Goal: Task Accomplishment & Management: Use online tool/utility

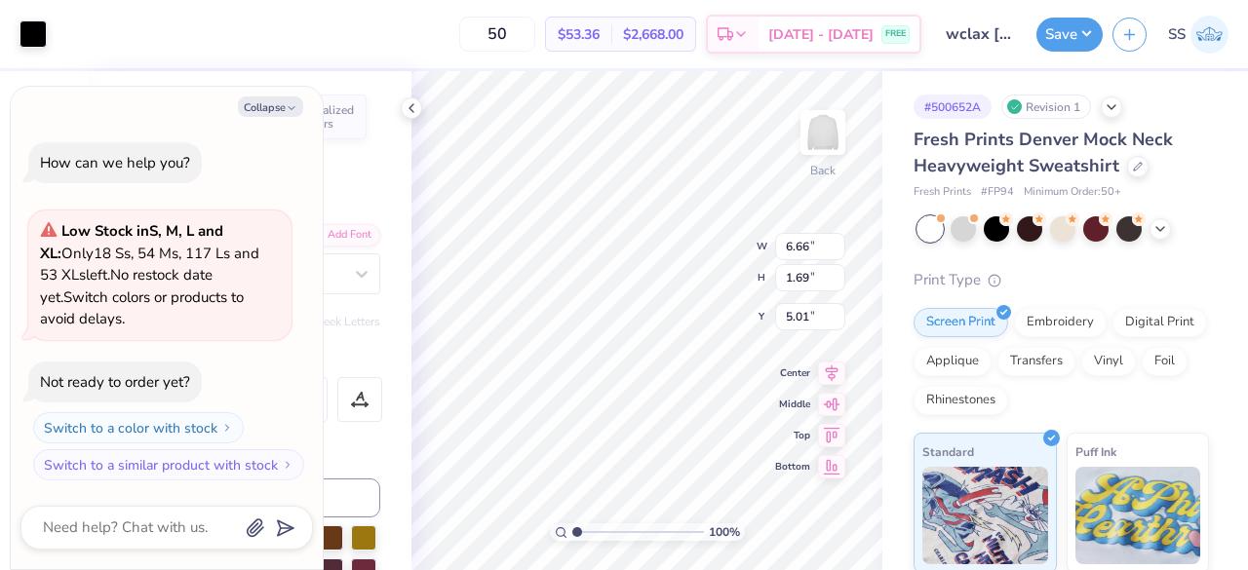
scroll to position [16, 2]
type textarea "x"
type textarea "Women' Club lacrosse"
type textarea "x"
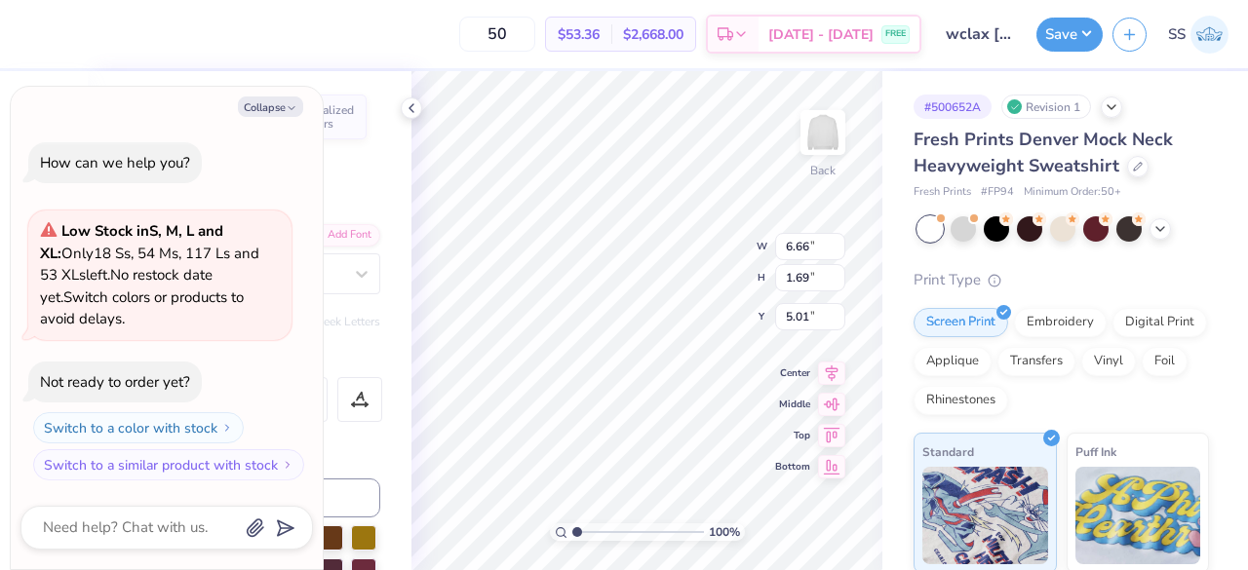
type textarea "Women's Club lacrosse"
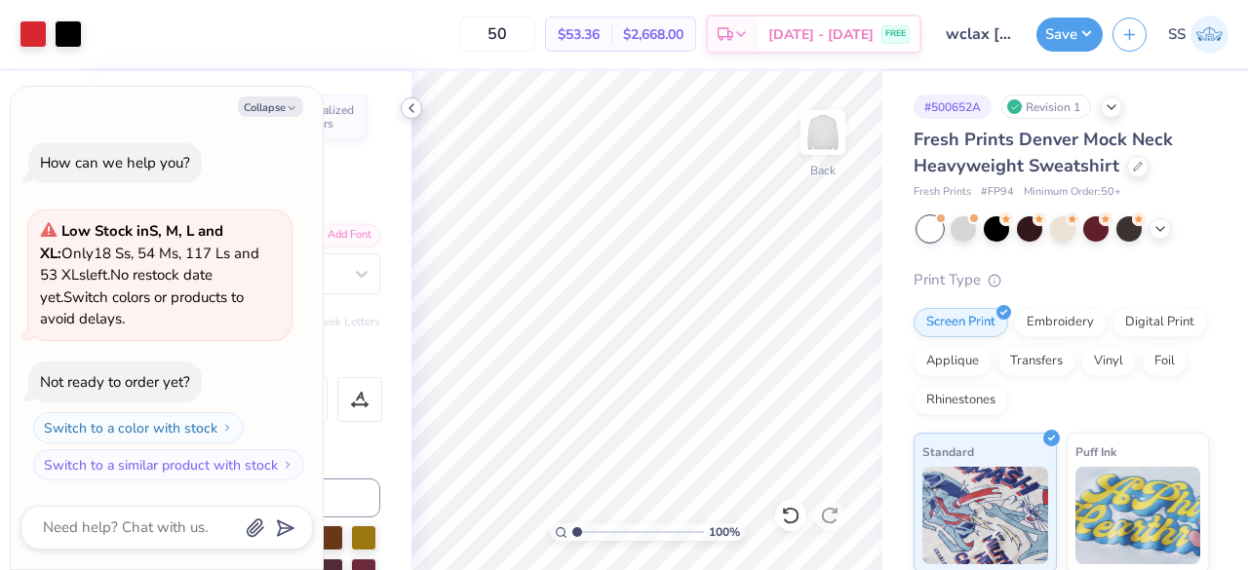
click at [413, 107] on icon at bounding box center [412, 108] width 16 height 16
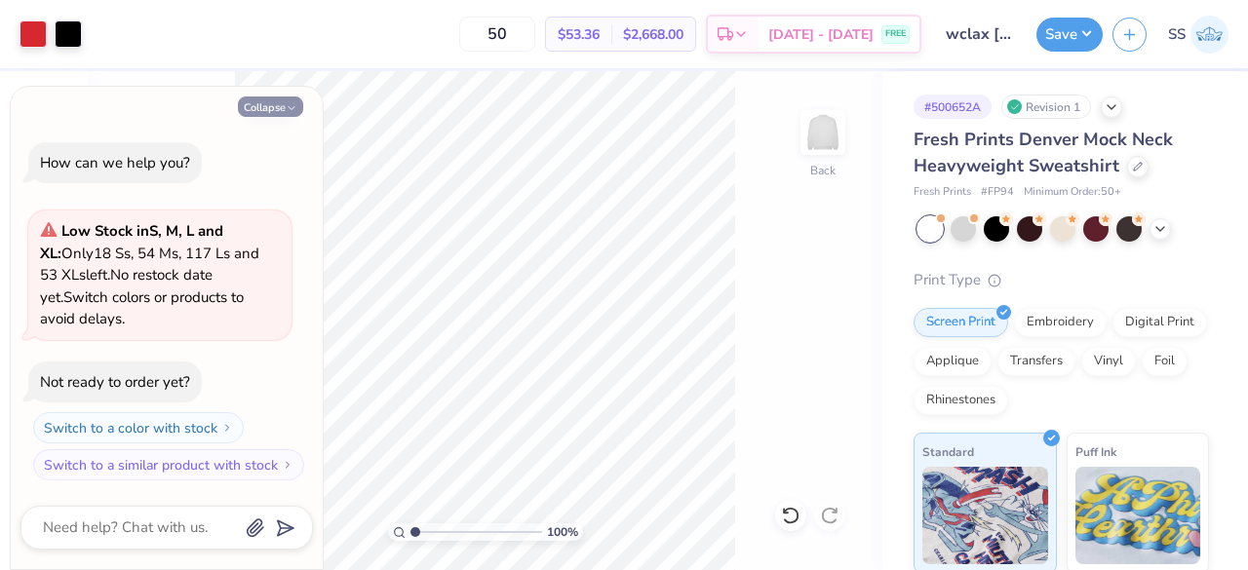
click at [290, 104] on icon "button" at bounding box center [292, 108] width 12 height 12
type textarea "x"
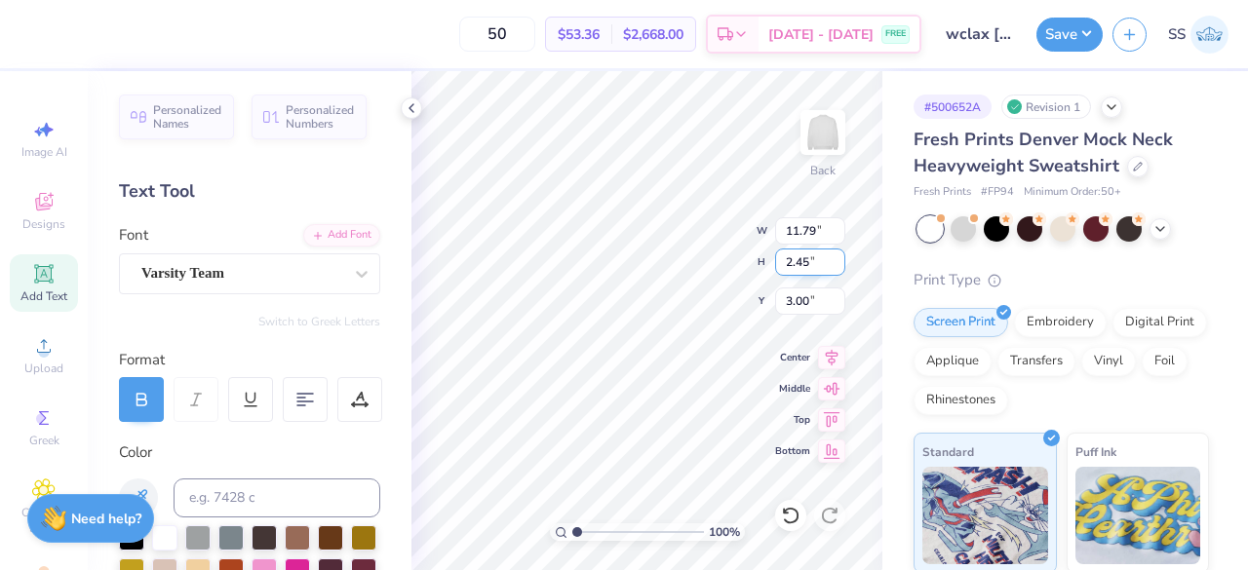
click at [814, 265] on input "2.45" at bounding box center [810, 262] width 70 height 27
type input "2"
type input "3.70"
type input "15.00"
type input "3.11"
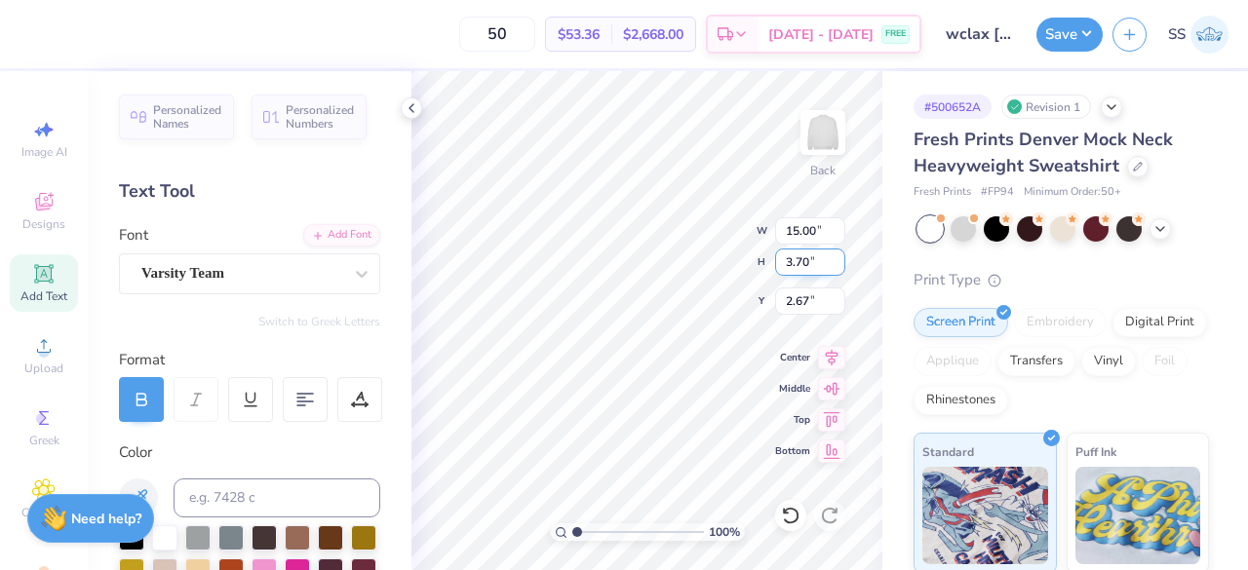
type input "2.67"
click at [813, 306] on input "2.67" at bounding box center [810, 301] width 70 height 27
drag, startPoint x: 813, startPoint y: 299, endPoint x: 793, endPoint y: 299, distance: 20.5
click at [793, 299] on input "2.67" at bounding box center [810, 301] width 70 height 27
click at [794, 512] on icon at bounding box center [790, 515] width 19 height 19
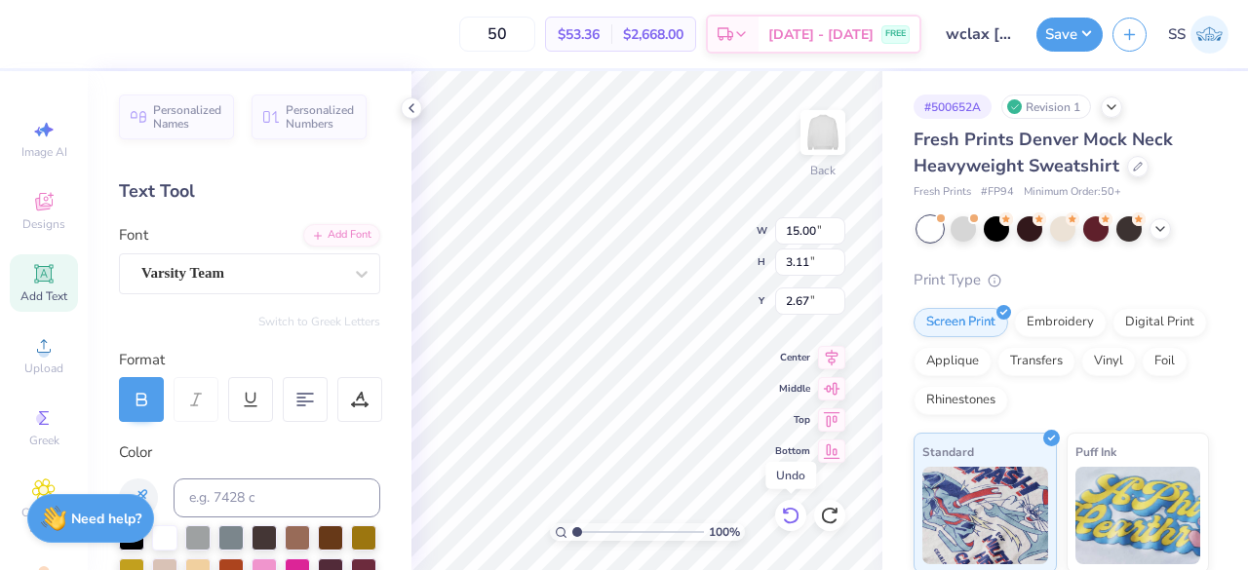
type input "11.79"
type input "2.45"
type input "3.00"
click at [415, 106] on icon at bounding box center [412, 108] width 16 height 16
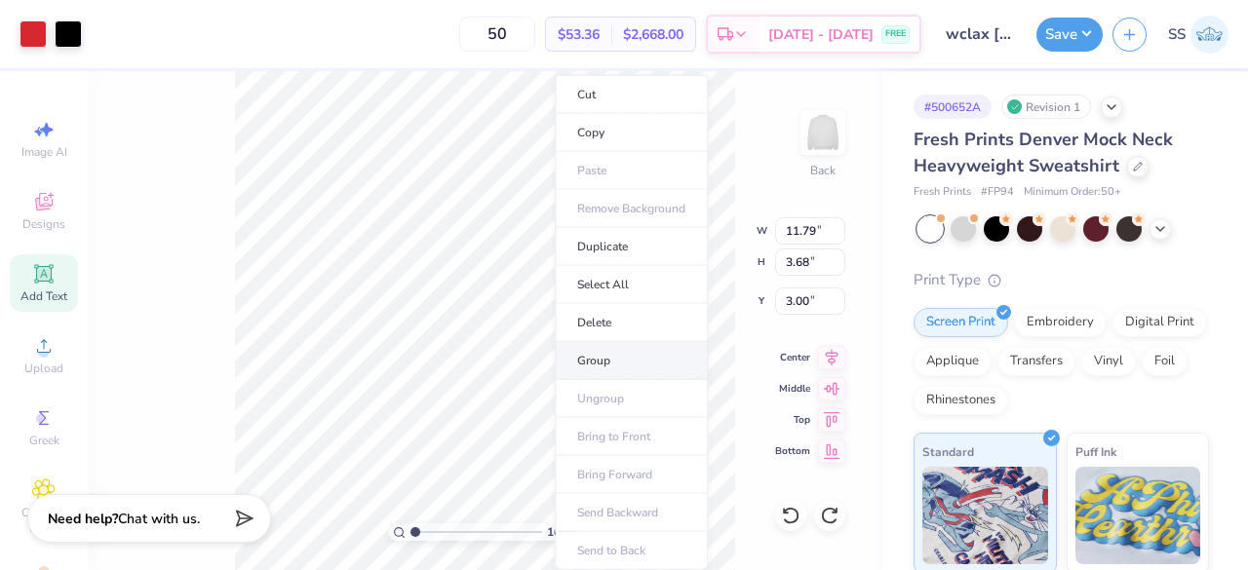
click at [607, 353] on li "Group" at bounding box center [631, 361] width 153 height 38
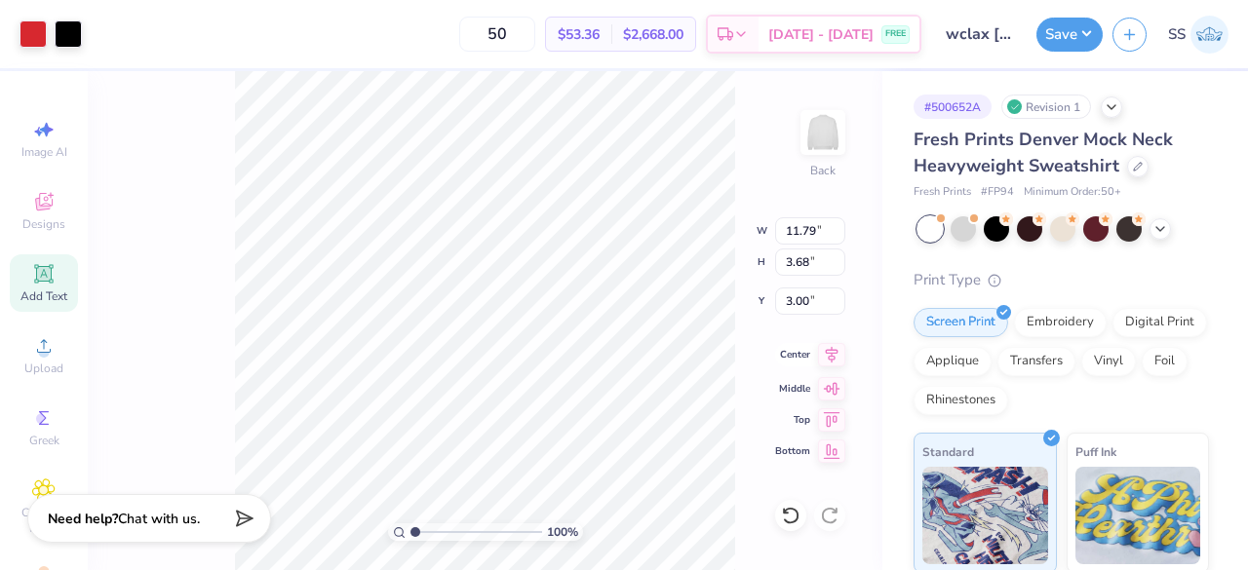
click at [838, 349] on icon at bounding box center [831, 354] width 27 height 23
click at [748, 175] on div "100 % Back W 11.79 11.79 " H 3.68 3.68 " Y 3.00 3.00 " Center Middle Top Bottom" at bounding box center [485, 320] width 795 height 499
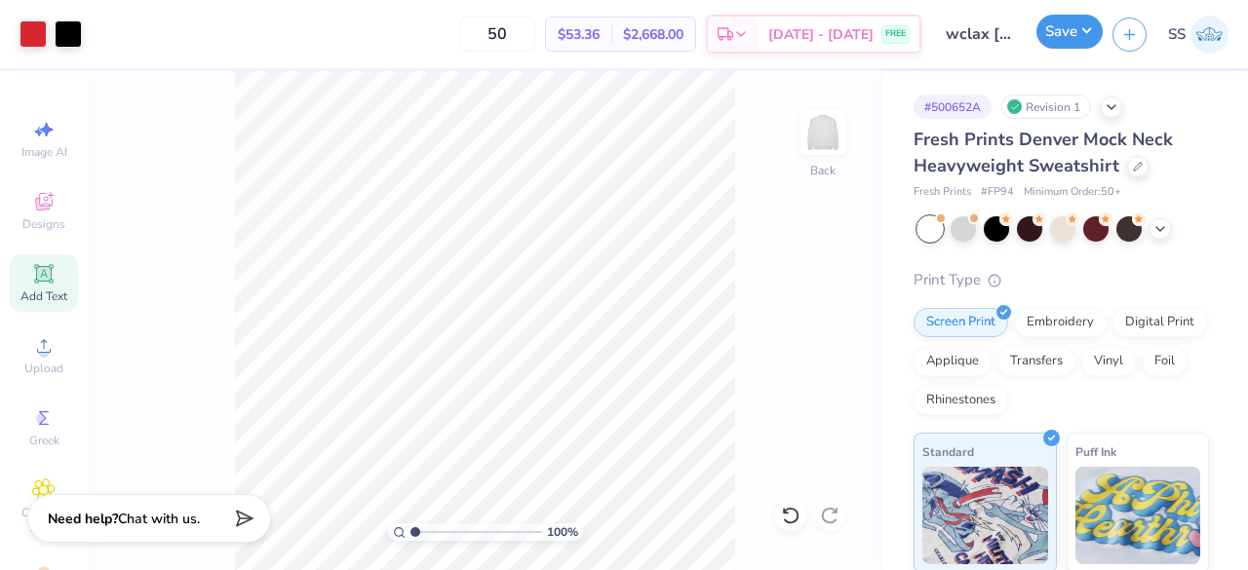
click at [1074, 22] on button "Save" at bounding box center [1069, 32] width 66 height 34
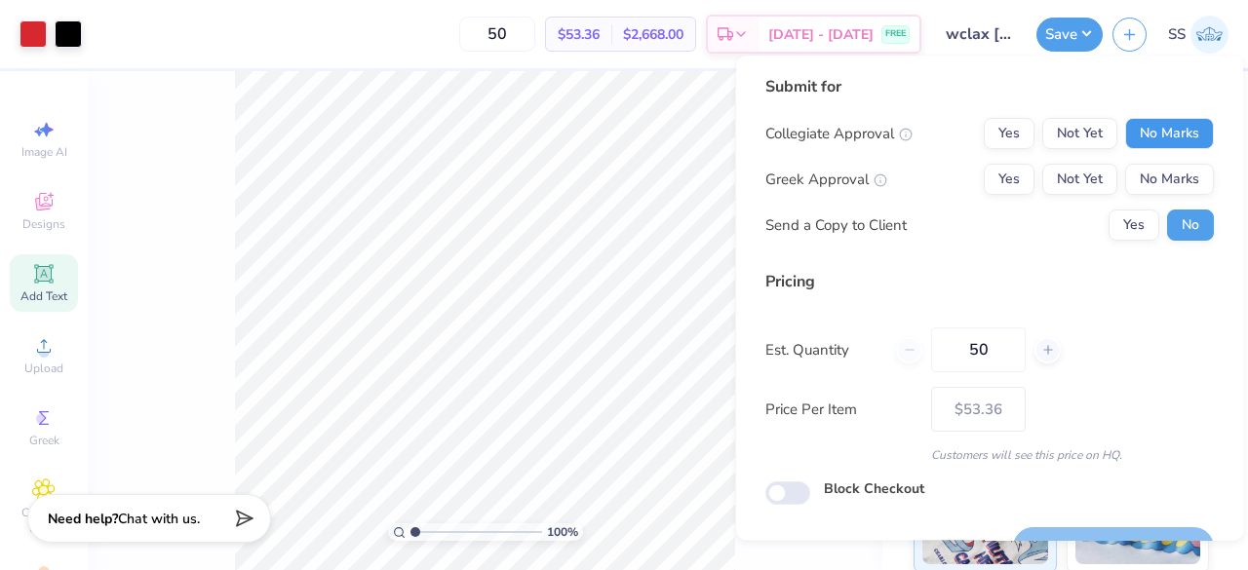
click at [1175, 126] on button "No Marks" at bounding box center [1169, 133] width 89 height 31
click at [1174, 174] on button "No Marks" at bounding box center [1169, 179] width 89 height 31
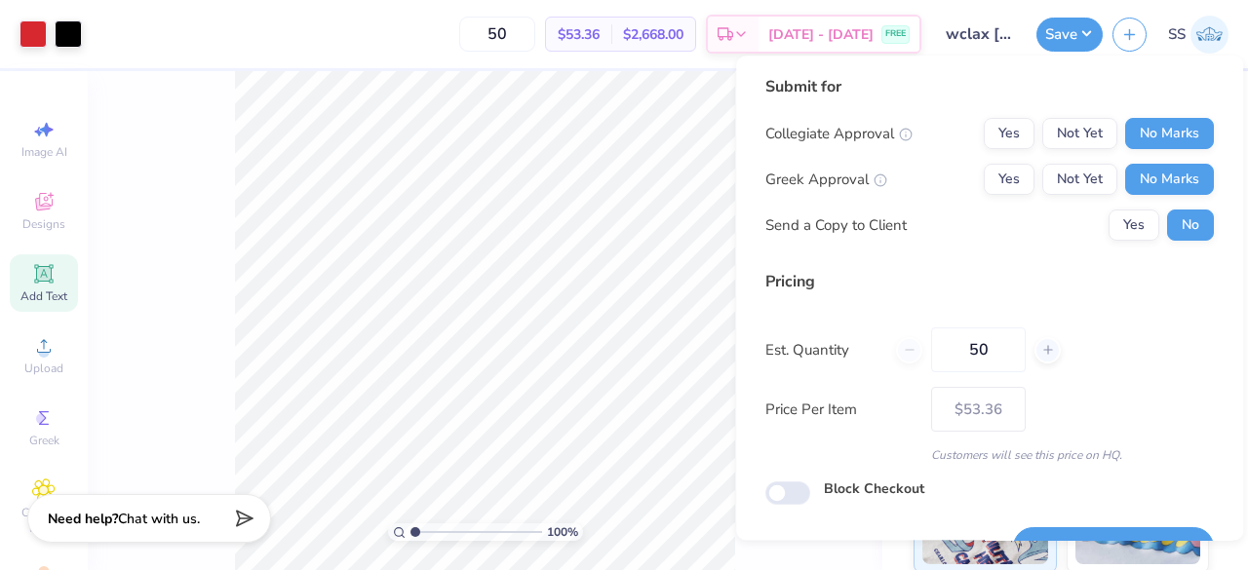
scroll to position [45, 0]
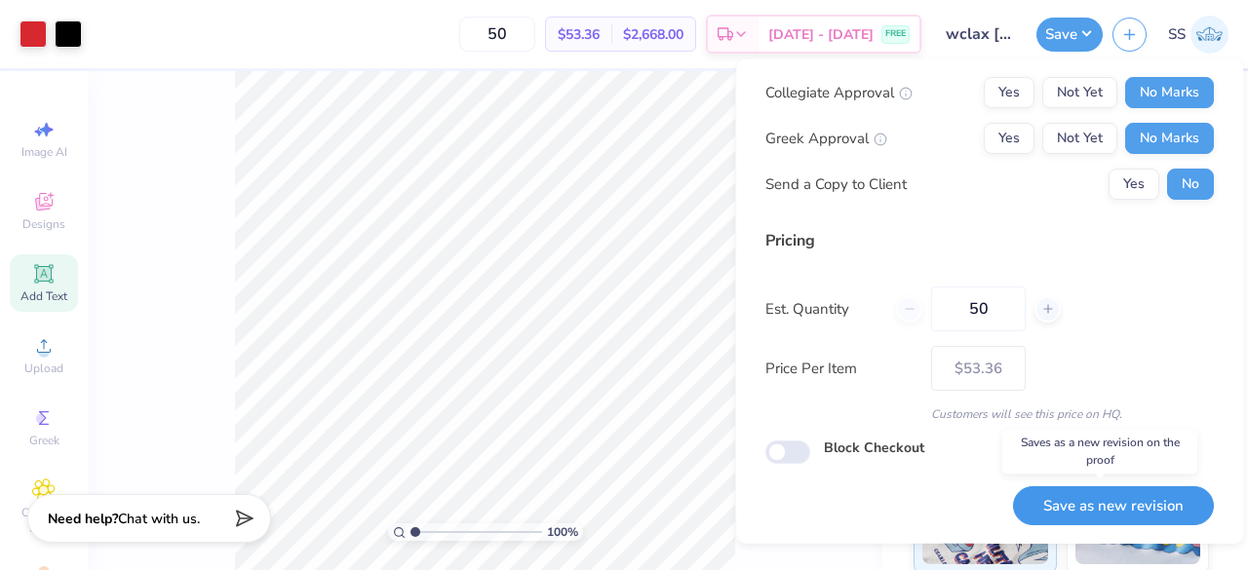
click at [1154, 502] on button "Save as new revision" at bounding box center [1113, 506] width 201 height 40
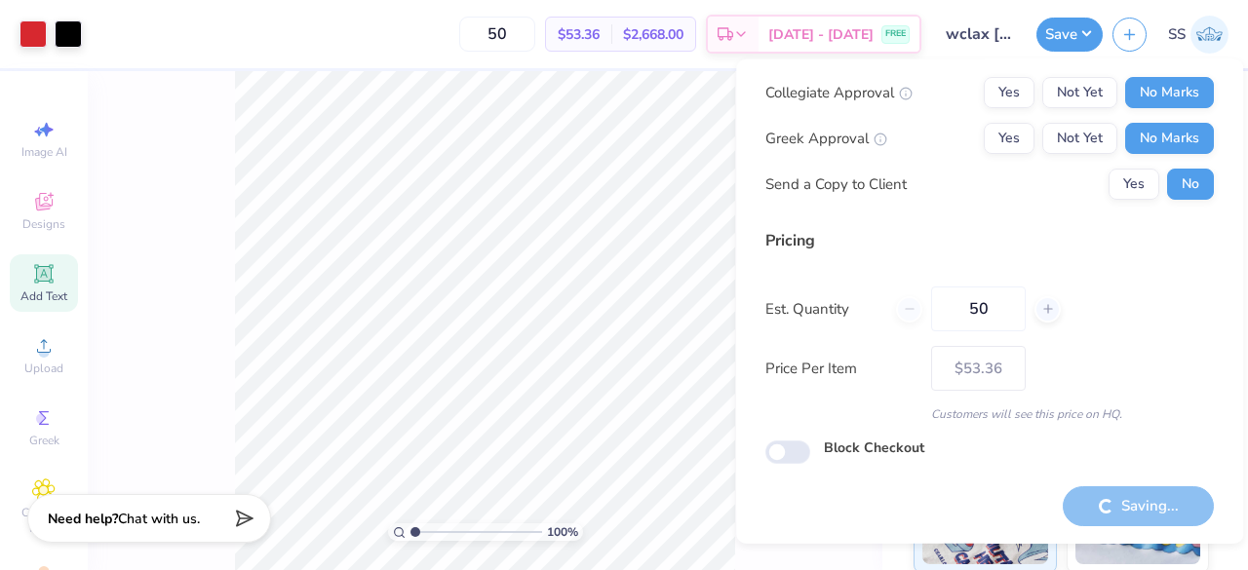
type input "– –"
